Goal: Use online tool/utility

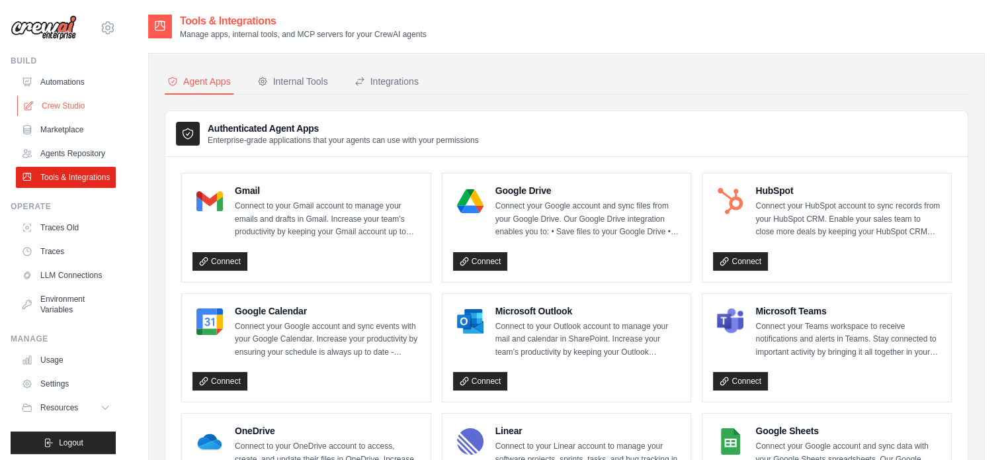
click at [62, 113] on link "Crew Studio" at bounding box center [67, 105] width 100 height 21
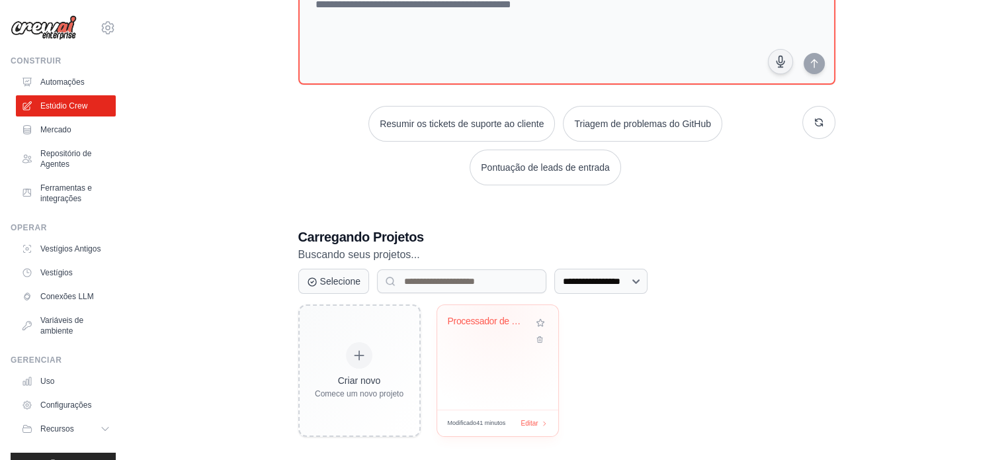
scroll to position [161, 0]
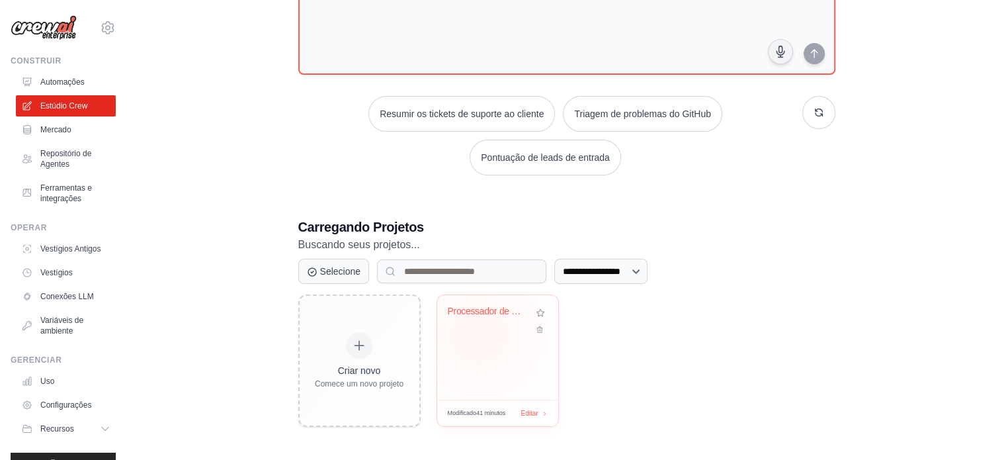
click at [479, 333] on div "Processador de Documentos Fiscais" at bounding box center [497, 347] width 121 height 105
click at [60, 193] on font "Ferramentas e integrações" at bounding box center [77, 193] width 70 height 21
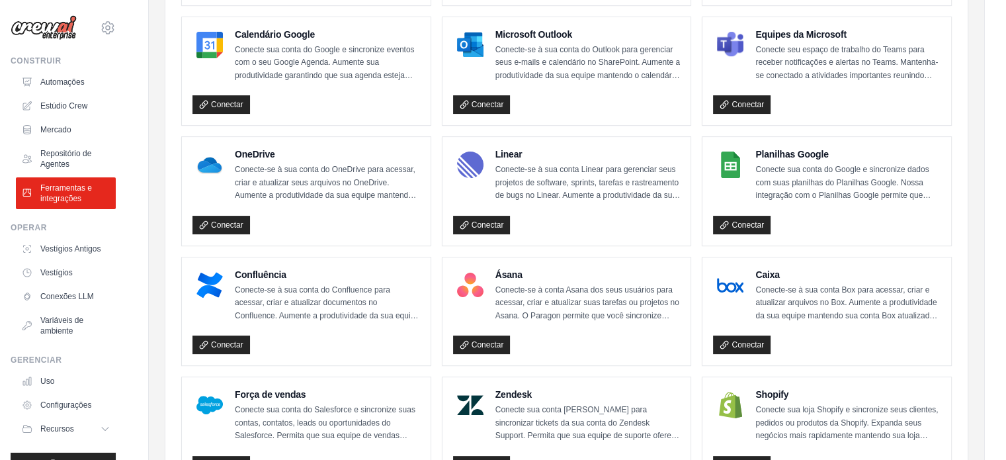
scroll to position [331, 0]
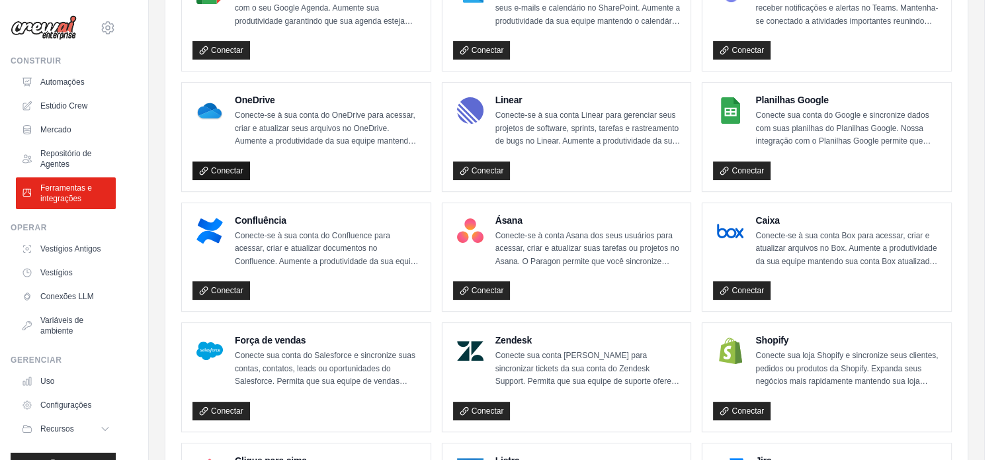
click at [225, 172] on font "Conectar" at bounding box center [227, 170] width 32 height 9
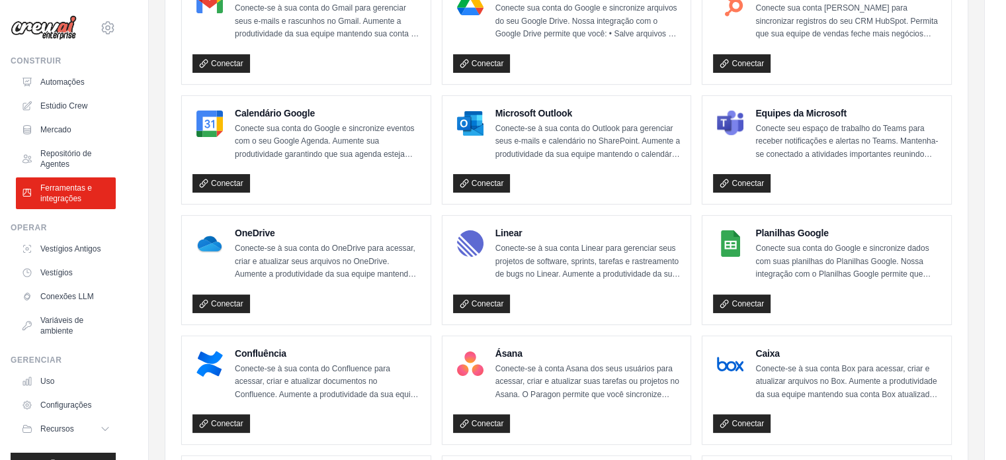
scroll to position [198, 0]
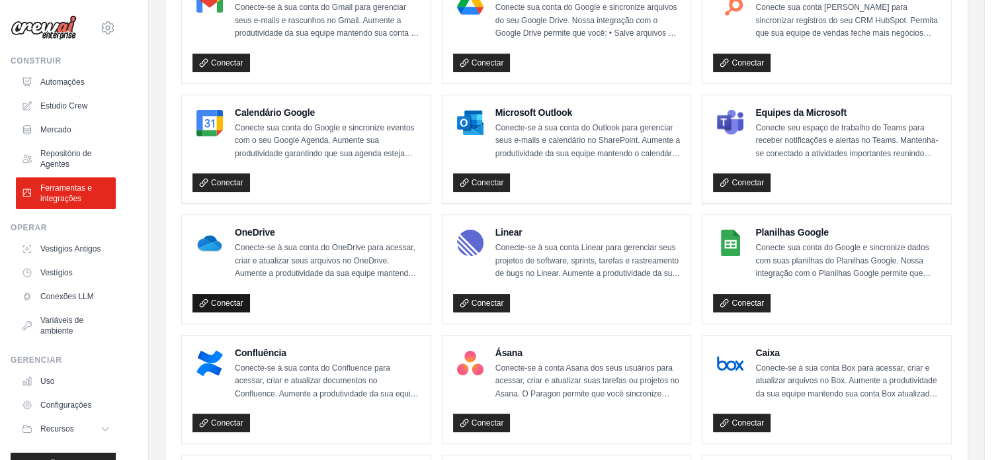
click at [232, 304] on font "Conectar" at bounding box center [227, 302] width 32 height 9
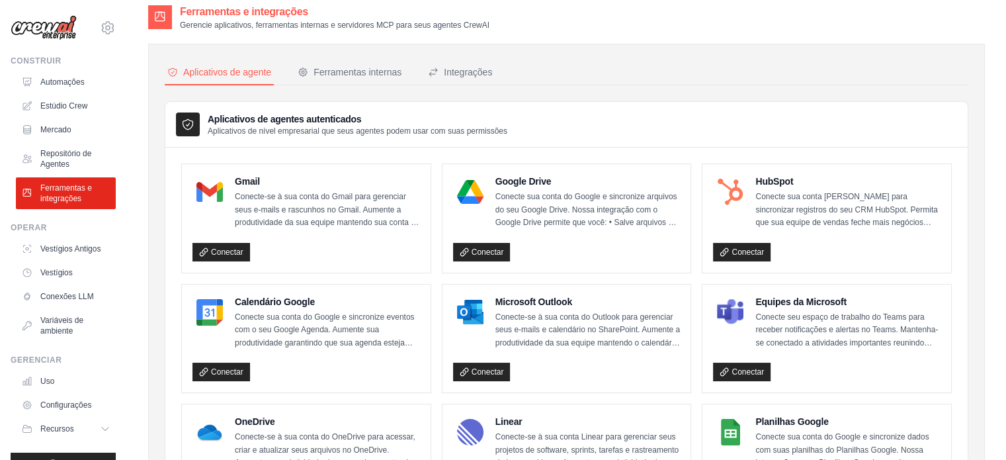
scroll to position [0, 0]
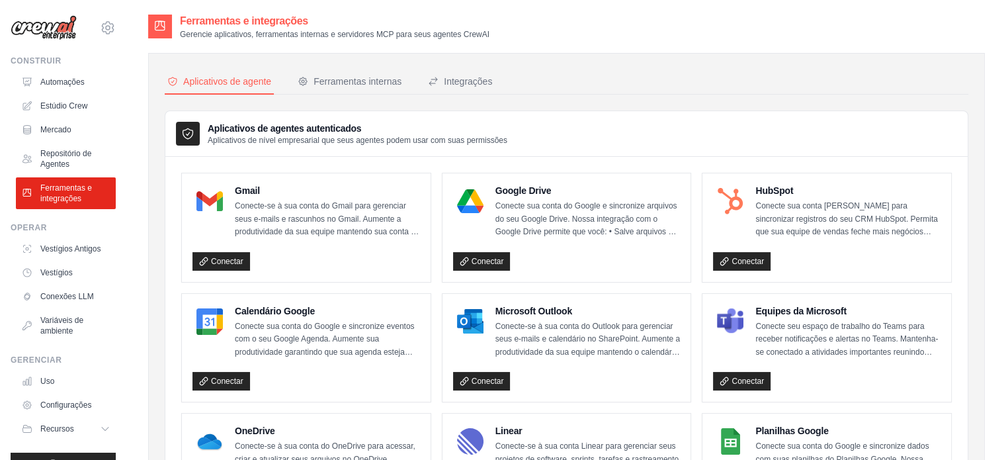
drag, startPoint x: 509, startPoint y: 327, endPoint x: 408, endPoint y: 251, distance: 126.2
click at [408, 251] on div "Conectar" at bounding box center [307, 259] width 228 height 24
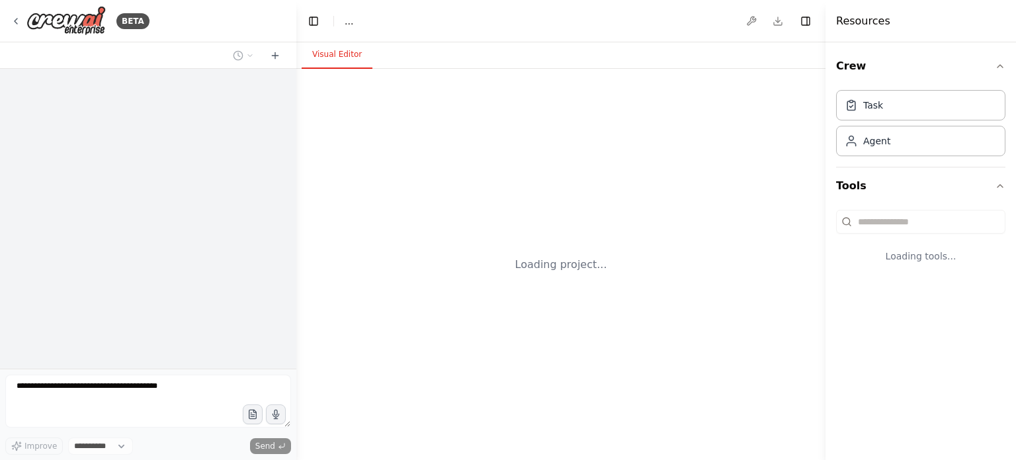
select select "****"
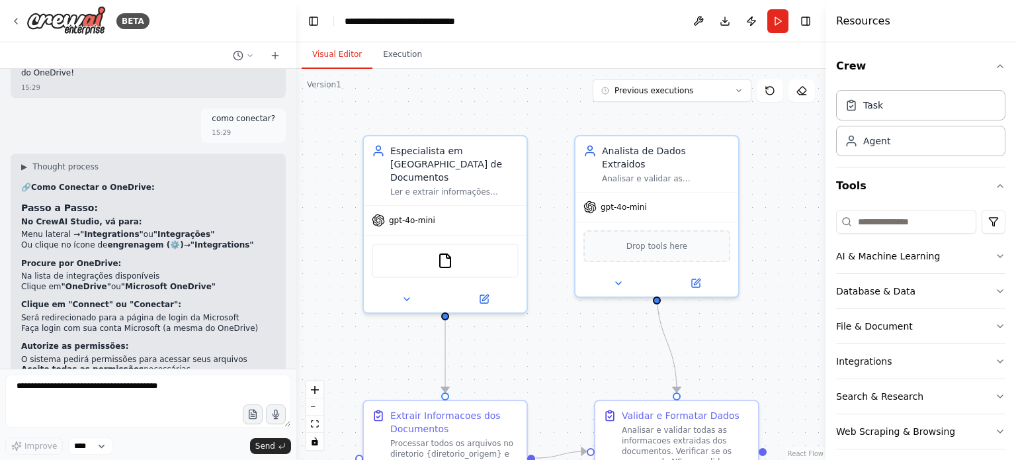
scroll to position [3923, 0]
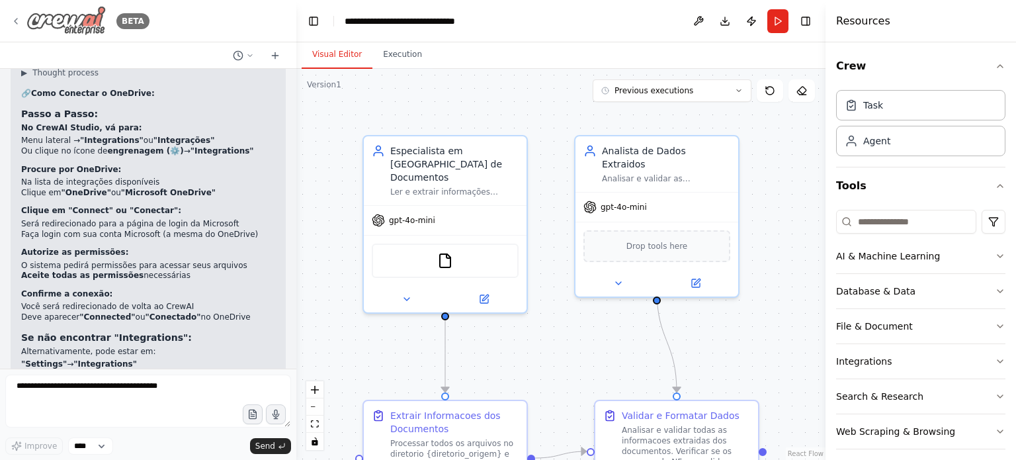
click at [56, 21] on img at bounding box center [65, 21] width 79 height 30
